Goal: Check status: Check status

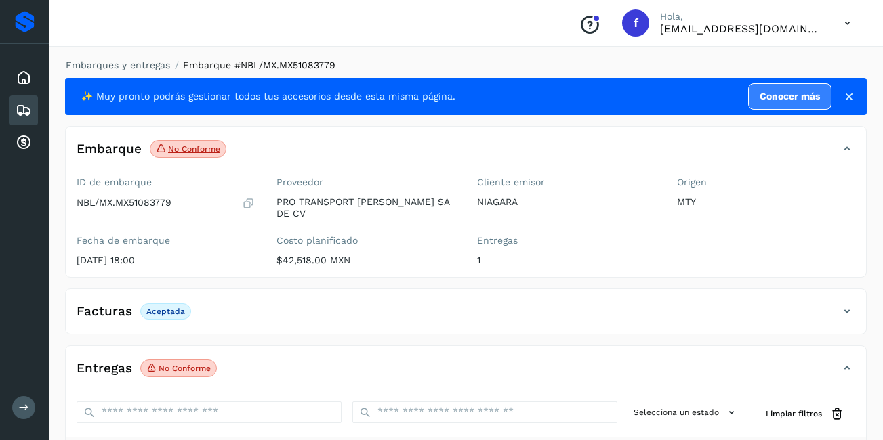
click at [12, 109] on div "Embarques" at bounding box center [23, 111] width 28 height 30
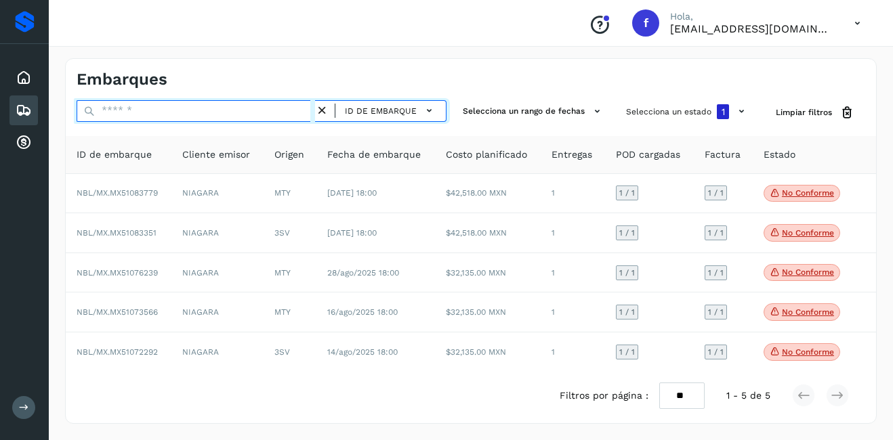
click at [154, 113] on input "text" at bounding box center [196, 111] width 239 height 22
paste input "**********"
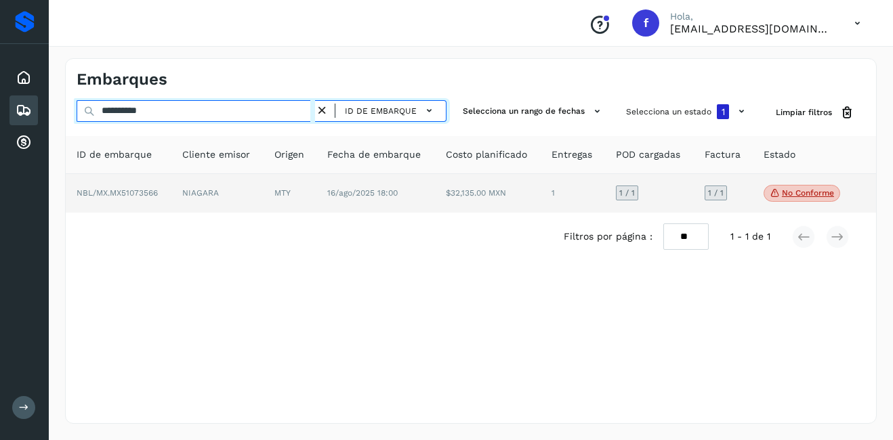
type input "**********"
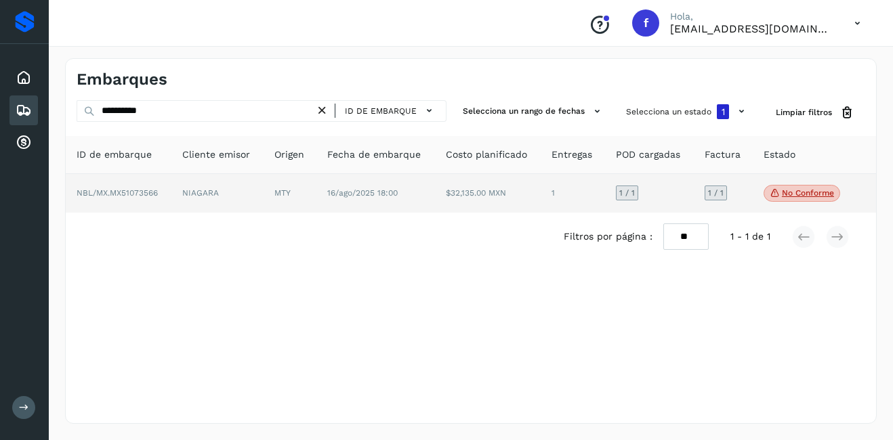
click at [266, 194] on td "MTY" at bounding box center [290, 193] width 53 height 39
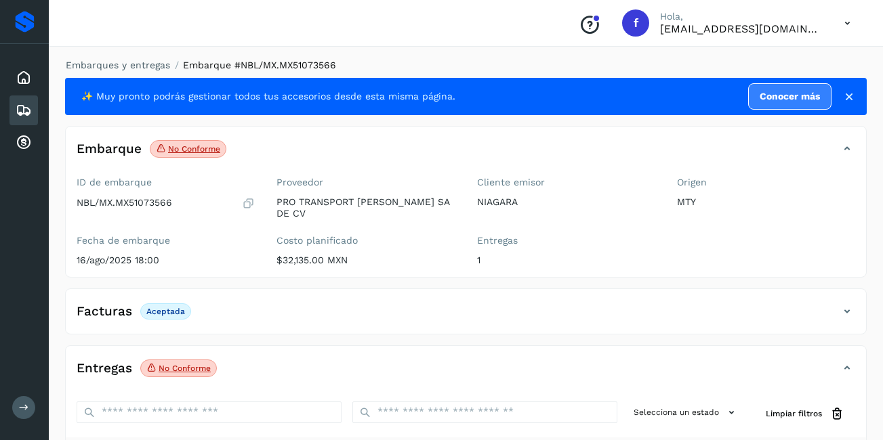
scroll to position [136, 0]
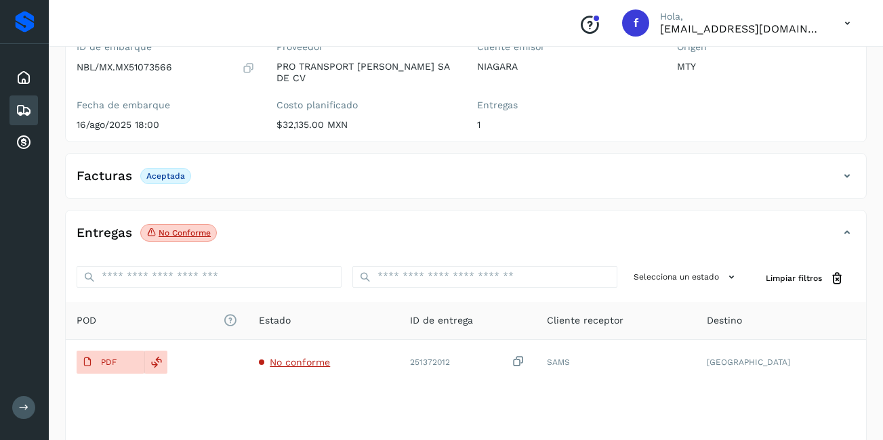
click at [186, 229] on span "No conforme" at bounding box center [178, 233] width 77 height 18
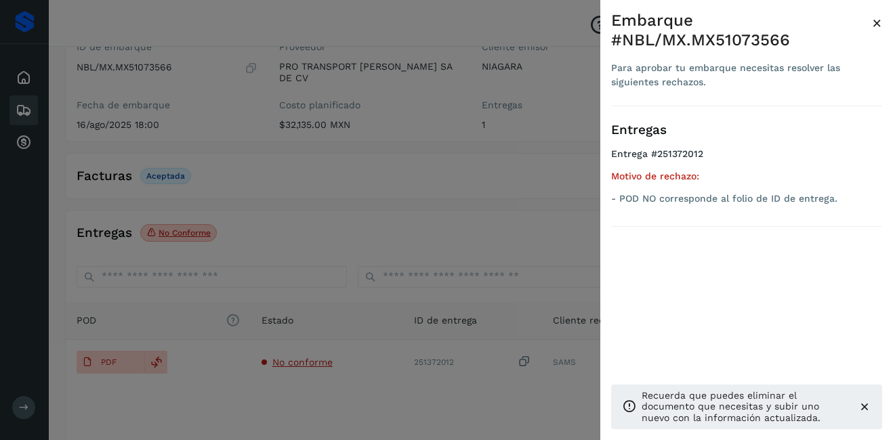
click at [878, 24] on span "×" at bounding box center [877, 23] width 10 height 19
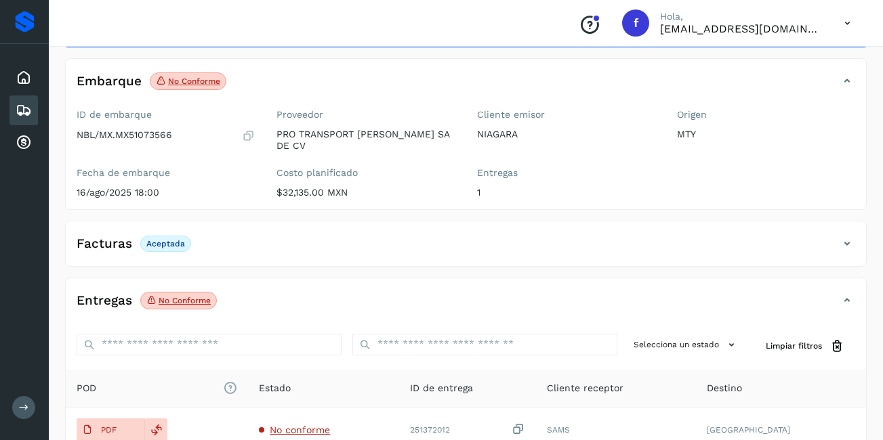
scroll to position [203, 0]
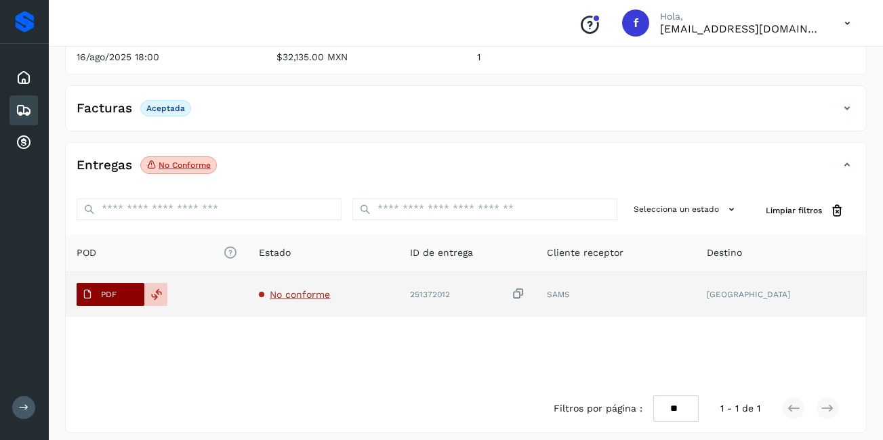
click at [114, 290] on p "PDF" at bounding box center [109, 294] width 16 height 9
click at [162, 289] on icon at bounding box center [156, 295] width 12 height 12
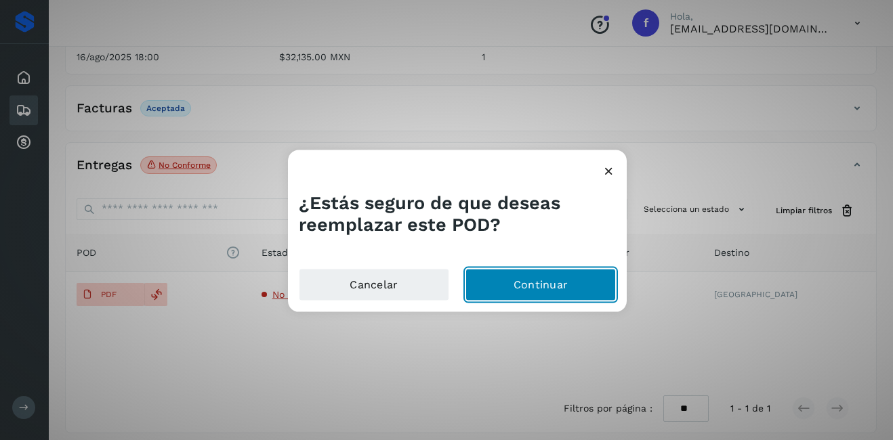
click at [554, 286] on button "Continuar" at bounding box center [541, 284] width 150 height 33
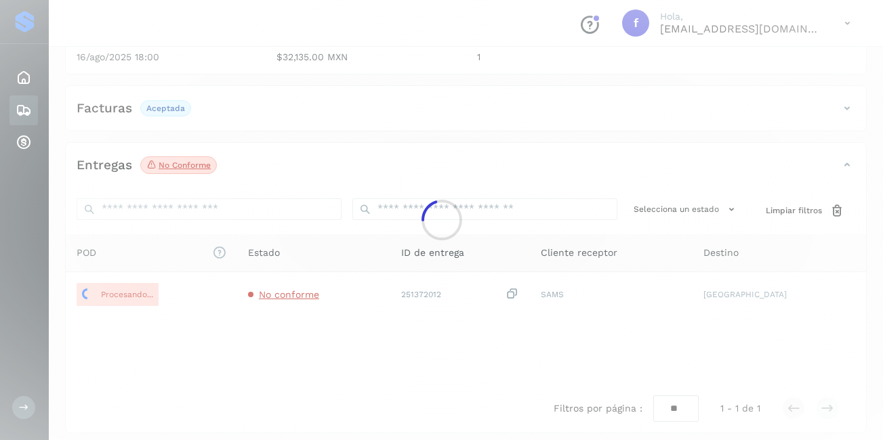
scroll to position [0, 0]
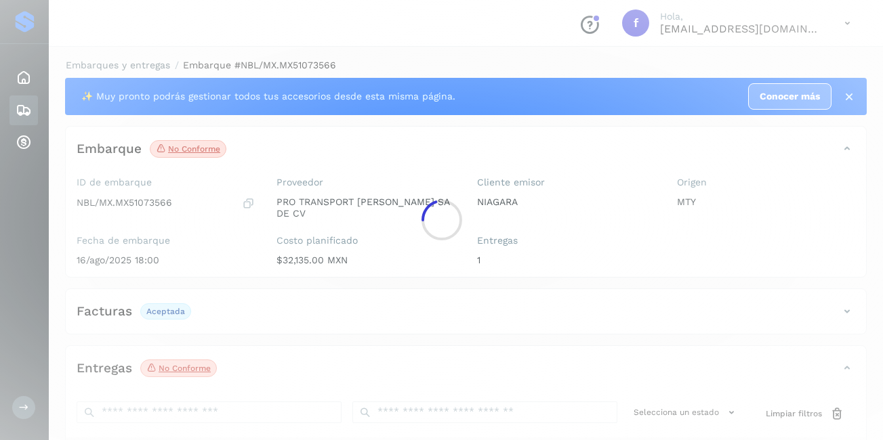
click at [626, 266] on div at bounding box center [441, 220] width 883 height 440
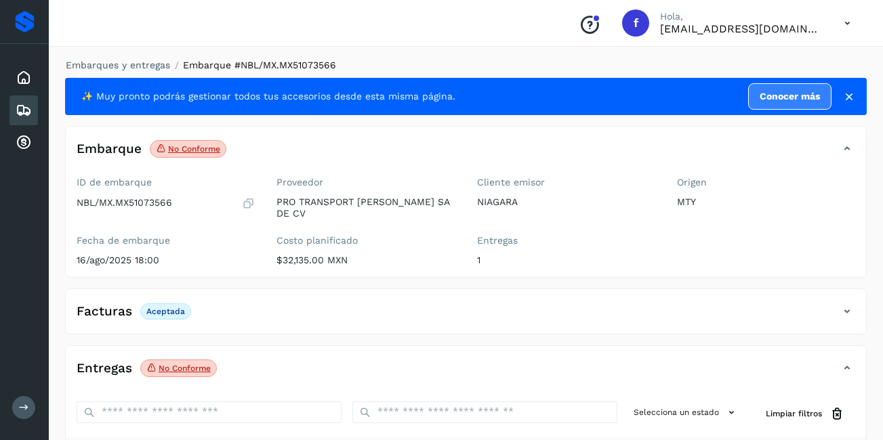
click at [24, 111] on icon at bounding box center [24, 110] width 16 height 16
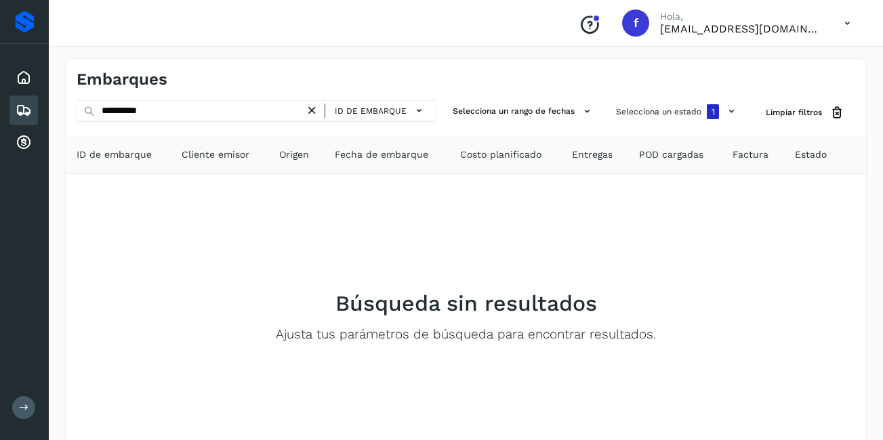
click at [318, 116] on div "ID de embarque" at bounding box center [370, 111] width 131 height 22
click at [315, 115] on icon at bounding box center [312, 111] width 14 height 14
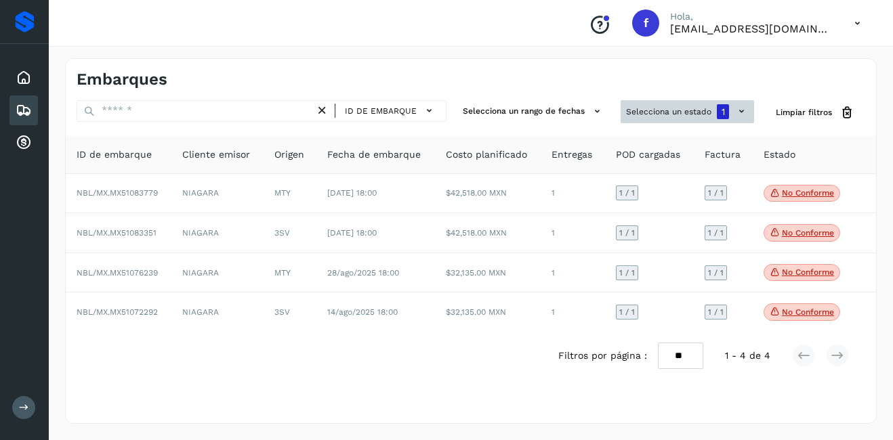
click at [737, 116] on icon at bounding box center [742, 111] width 14 height 14
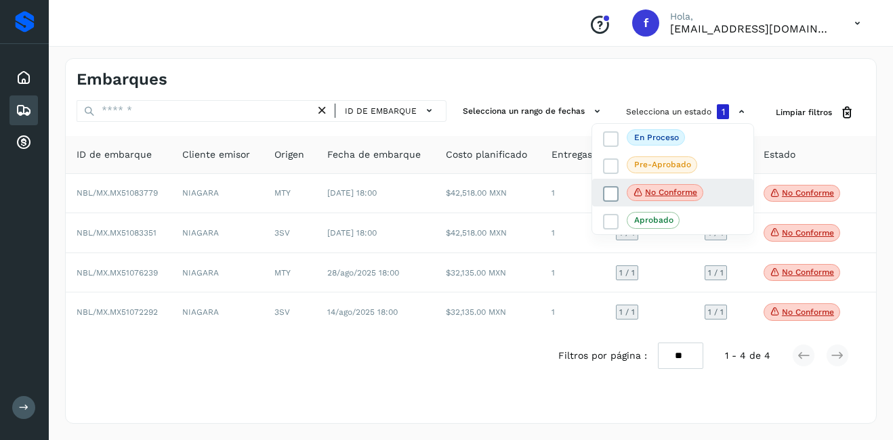
click at [664, 192] on p "No conforme" at bounding box center [671, 192] width 52 height 9
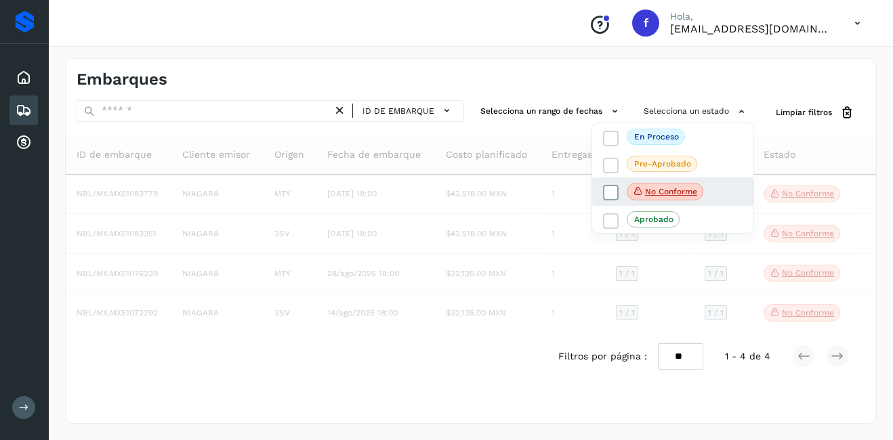
click at [701, 188] on span "No conforme" at bounding box center [665, 192] width 77 height 18
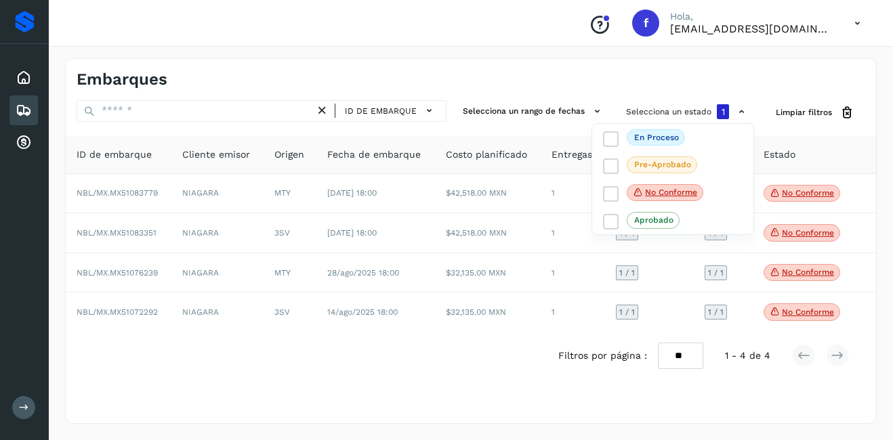
click at [820, 314] on div at bounding box center [446, 220] width 893 height 440
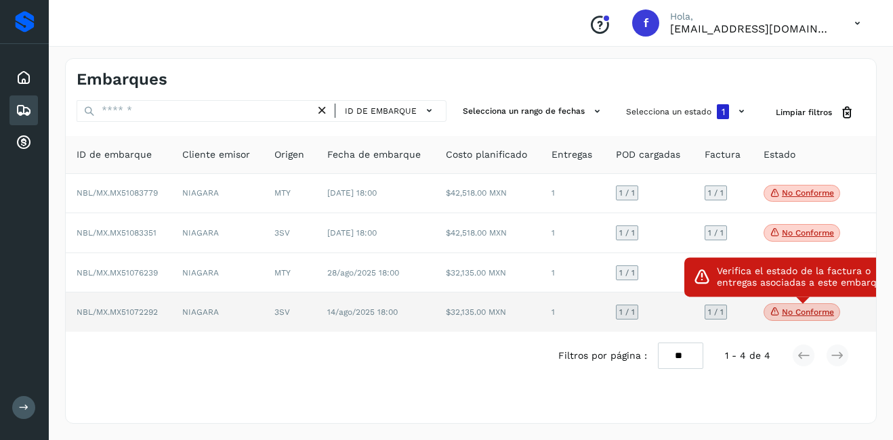
click at [817, 317] on p "No conforme" at bounding box center [808, 312] width 52 height 9
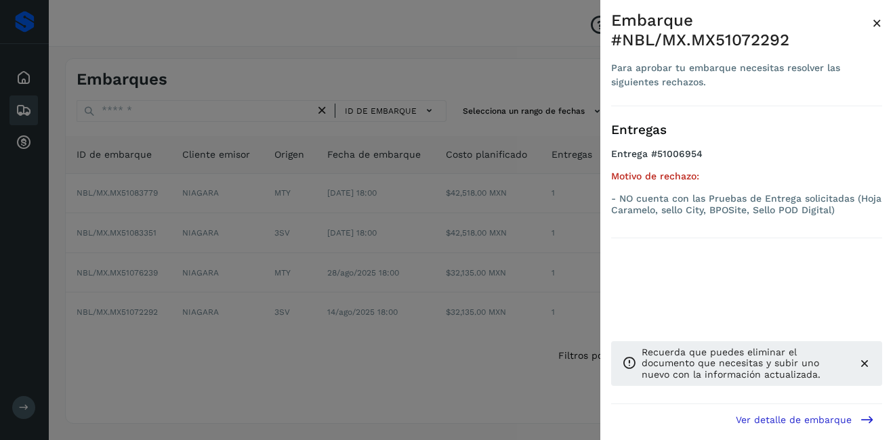
click at [882, 24] on div "Embarque #NBL/MX.MX51072292 Para aprobar tu embarque necesitas resolver las sig…" at bounding box center [746, 231] width 293 height 462
click at [880, 24] on span "×" at bounding box center [877, 23] width 10 height 19
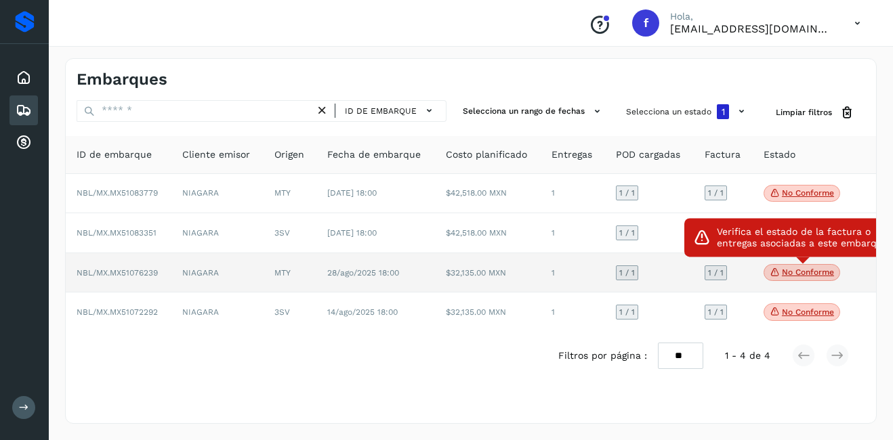
click at [778, 273] on icon at bounding box center [775, 272] width 11 height 12
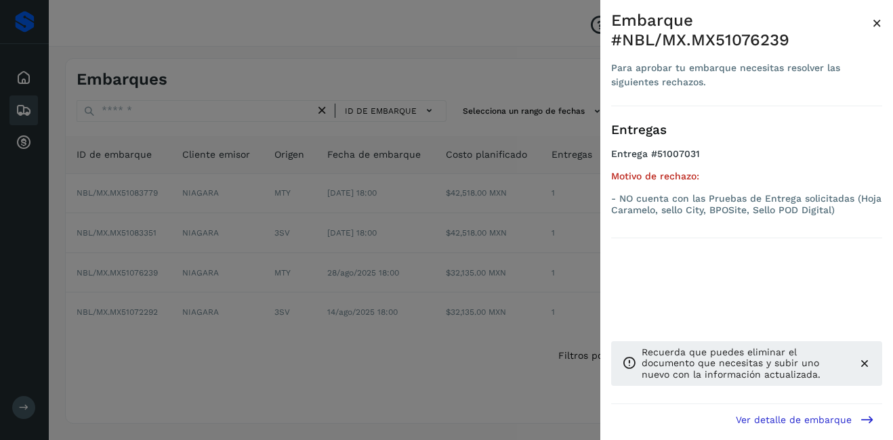
click at [871, 26] on div "Embarque #NBL/MX.MX51076239" at bounding box center [741, 30] width 261 height 39
click at [874, 26] on span "×" at bounding box center [877, 23] width 10 height 19
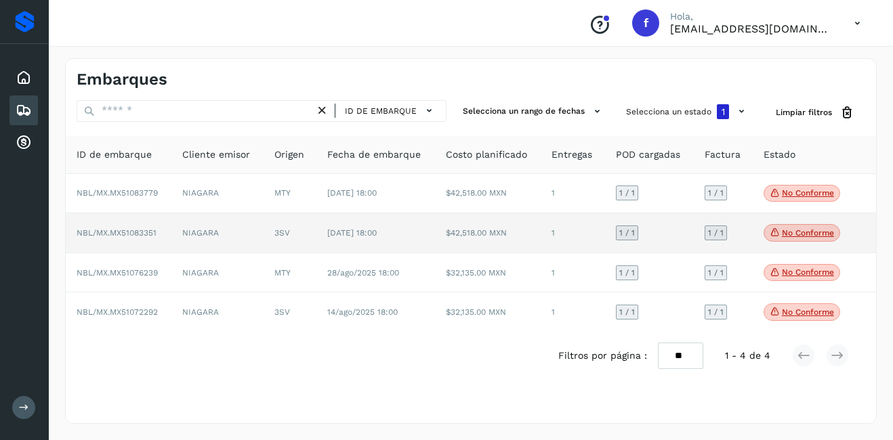
click at [814, 237] on p "No conforme" at bounding box center [808, 232] width 52 height 9
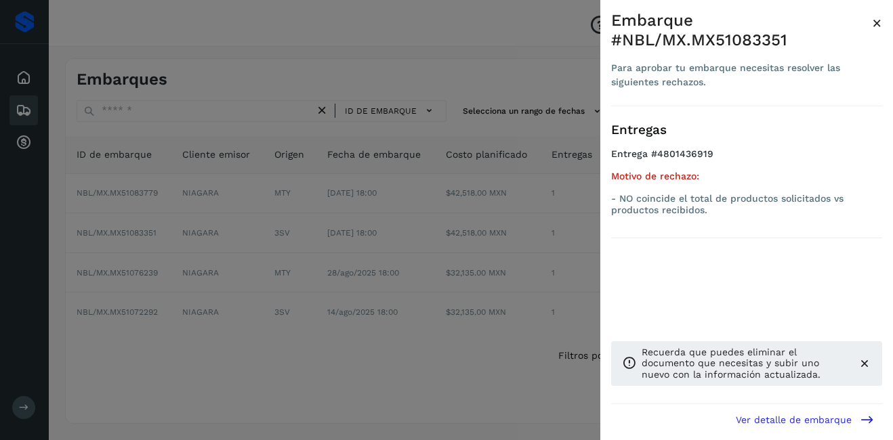
click at [880, 22] on span "×" at bounding box center [877, 23] width 10 height 19
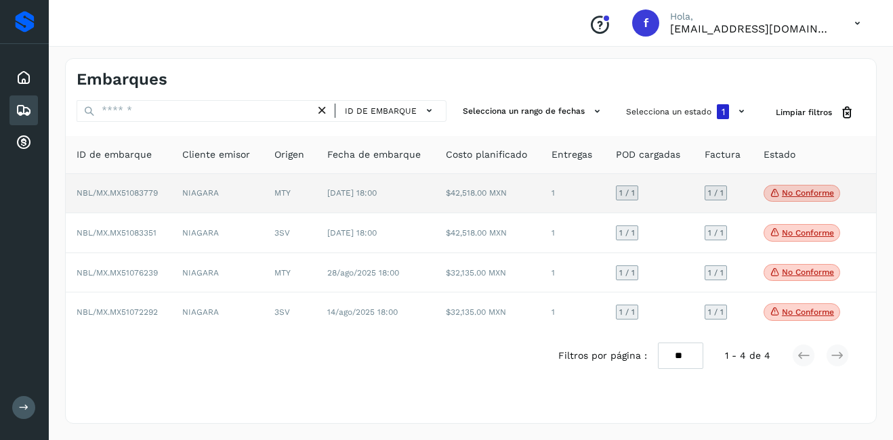
click at [818, 192] on p "No conforme" at bounding box center [808, 192] width 52 height 9
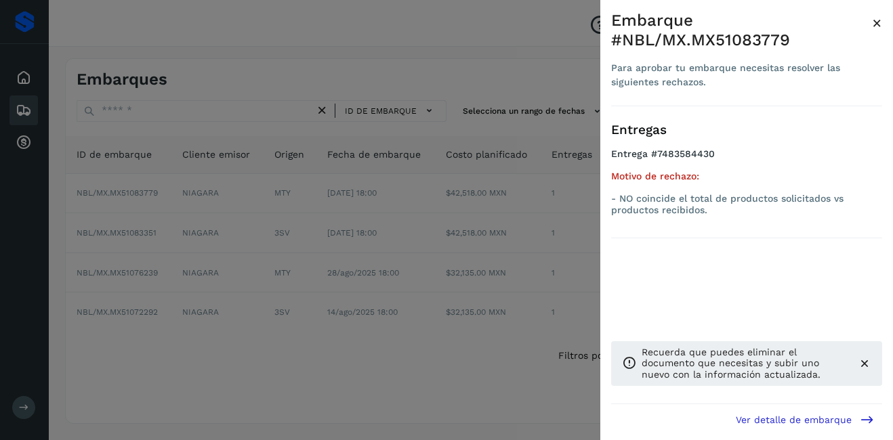
click at [873, 23] on span "×" at bounding box center [877, 23] width 10 height 19
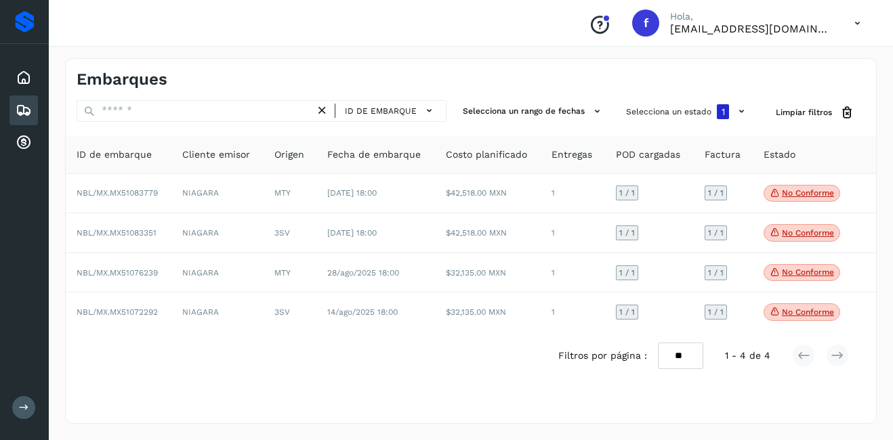
click at [33, 112] on div "Embarques" at bounding box center [23, 111] width 28 height 30
click at [699, 117] on button "Selecciona un estado 1" at bounding box center [687, 111] width 133 height 23
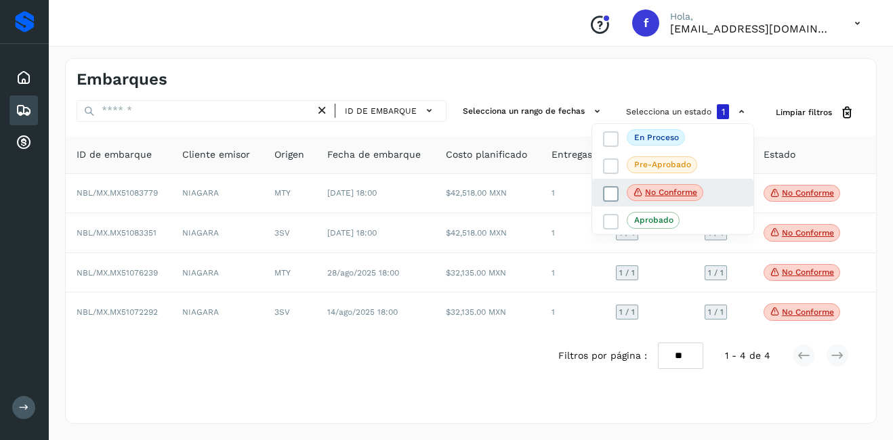
click at [675, 186] on span "No conforme" at bounding box center [665, 193] width 77 height 18
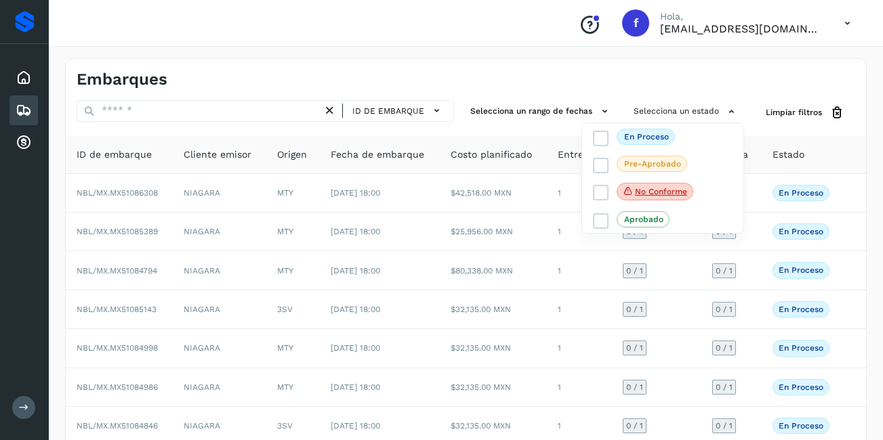
click at [216, 117] on div at bounding box center [441, 220] width 883 height 440
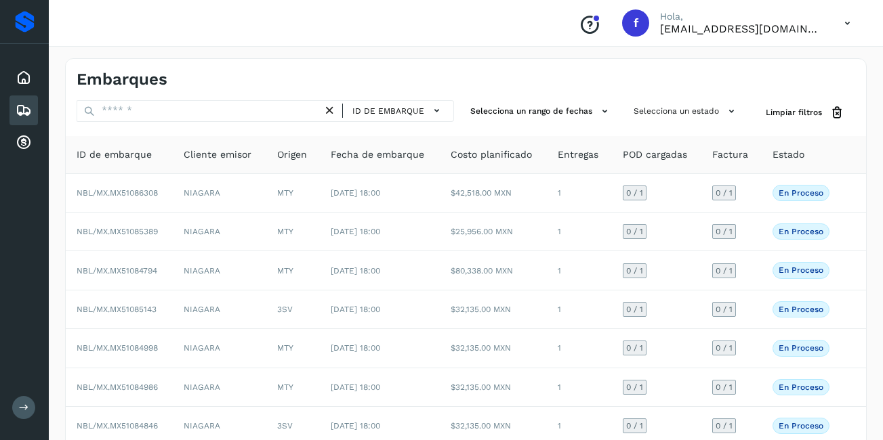
click at [212, 112] on div at bounding box center [441, 220] width 883 height 440
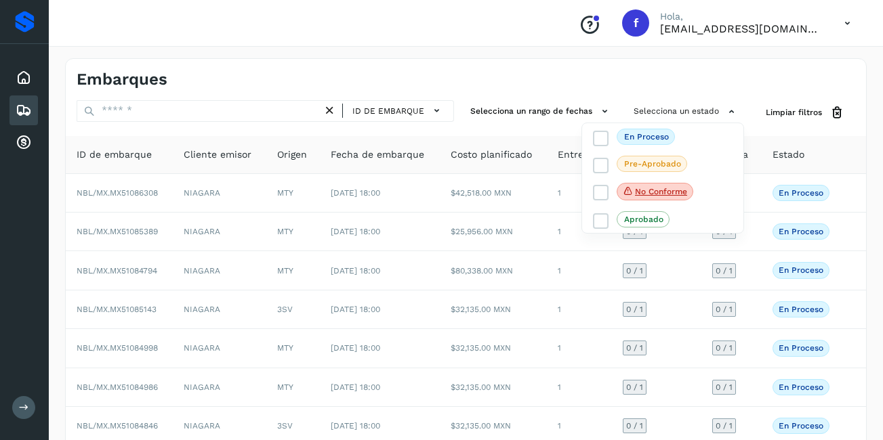
click at [136, 102] on div at bounding box center [441, 220] width 883 height 440
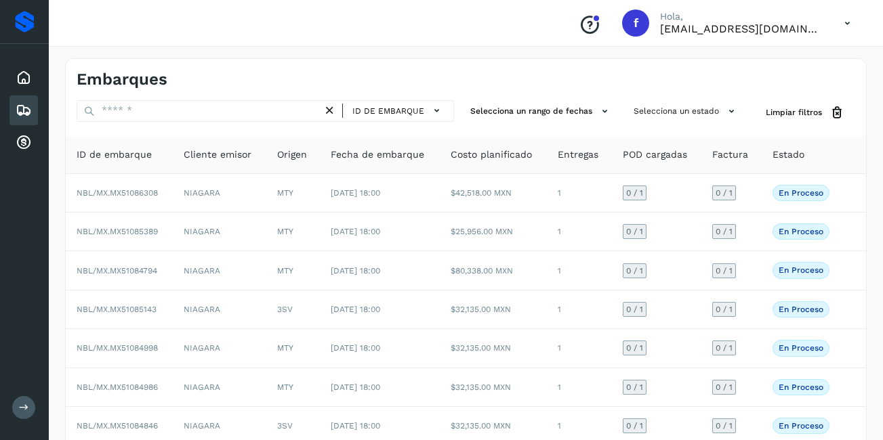
click at [138, 107] on div at bounding box center [441, 220] width 883 height 440
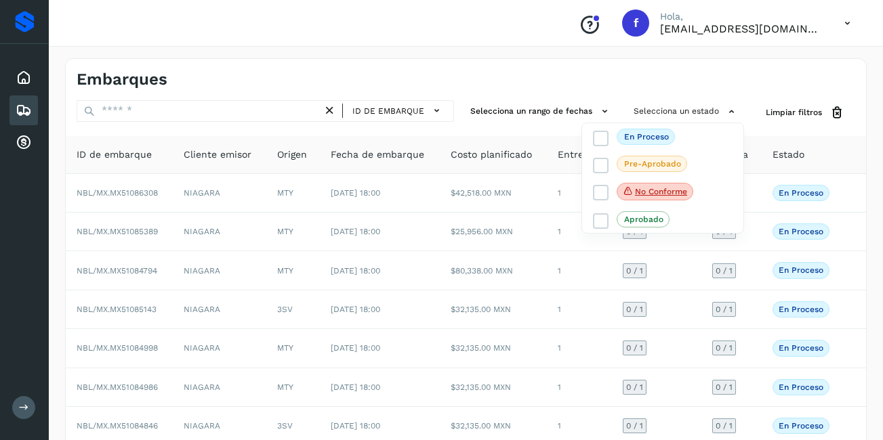
click at [394, 110] on div at bounding box center [441, 220] width 883 height 440
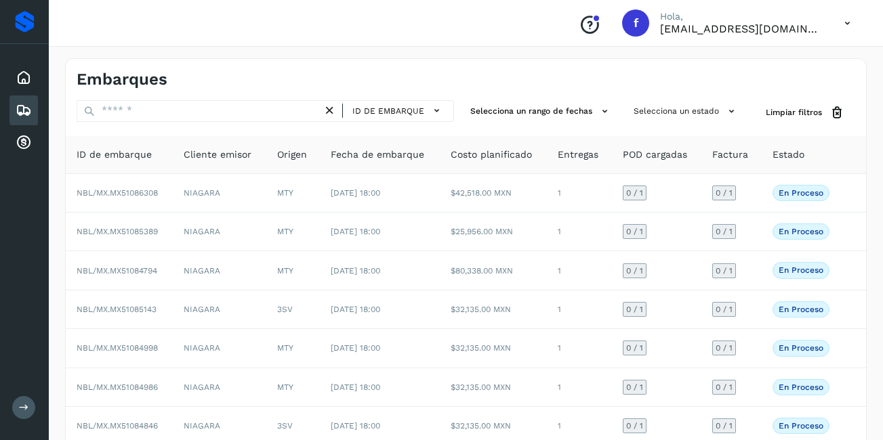
click at [336, 112] on icon at bounding box center [330, 111] width 14 height 14
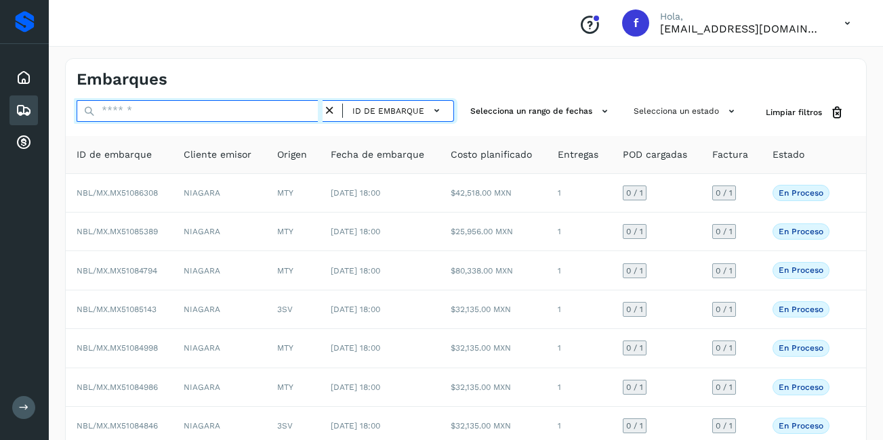
click at [256, 115] on input "text" at bounding box center [200, 111] width 246 height 22
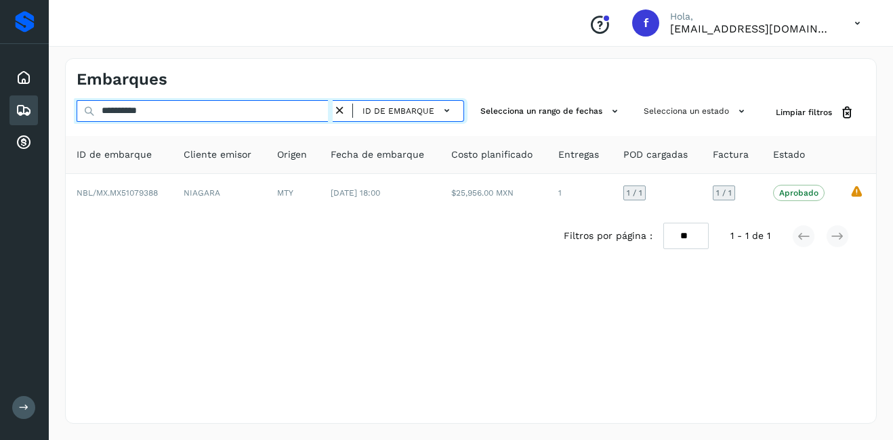
type input "**********"
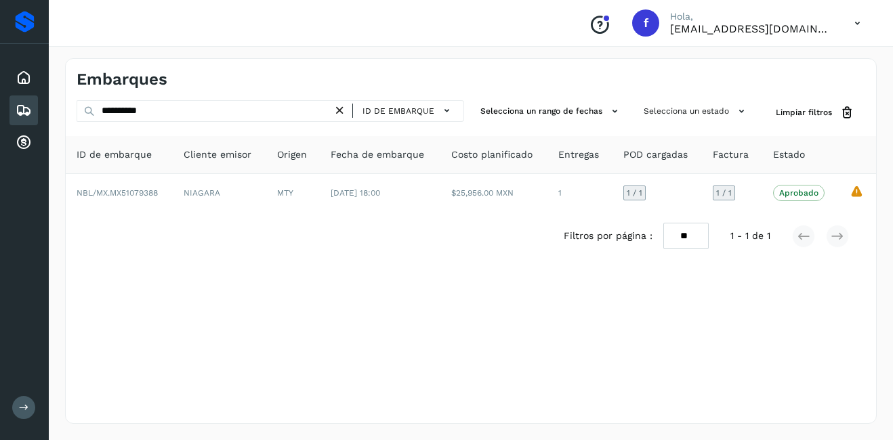
click at [346, 109] on icon at bounding box center [340, 111] width 14 height 14
